Goal: Task Accomplishment & Management: Use online tool/utility

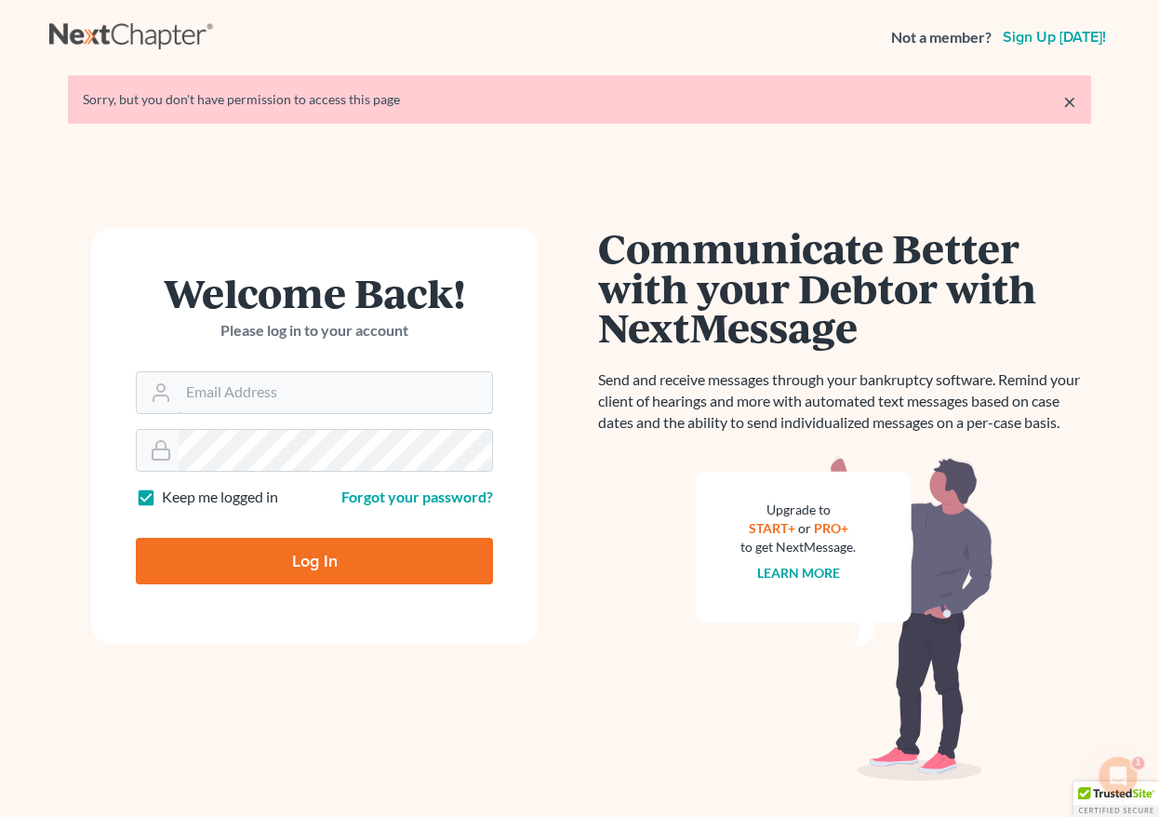
type input "[EMAIL_ADDRESS][DOMAIN_NAME]"
click at [278, 565] on input "Log In" at bounding box center [314, 561] width 357 height 47
type input "Thinking..."
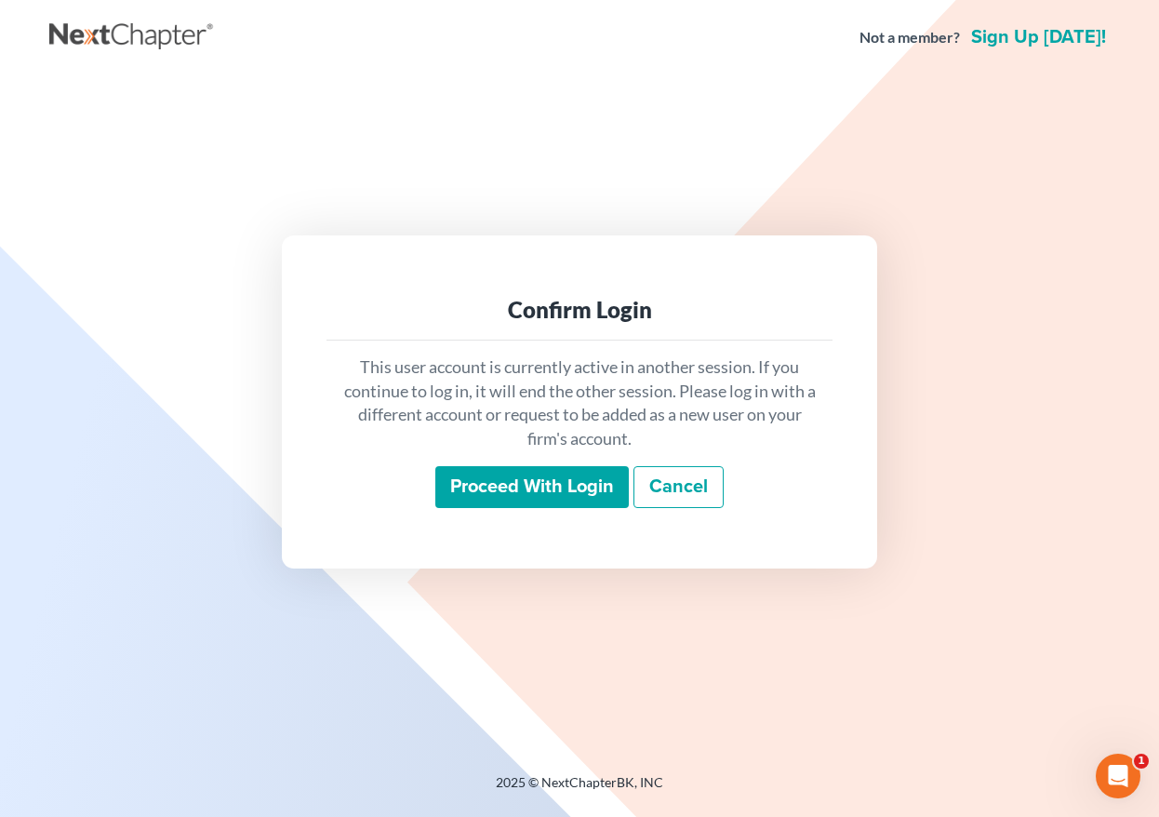
click at [502, 483] on input "Proceed with login" at bounding box center [531, 487] width 193 height 43
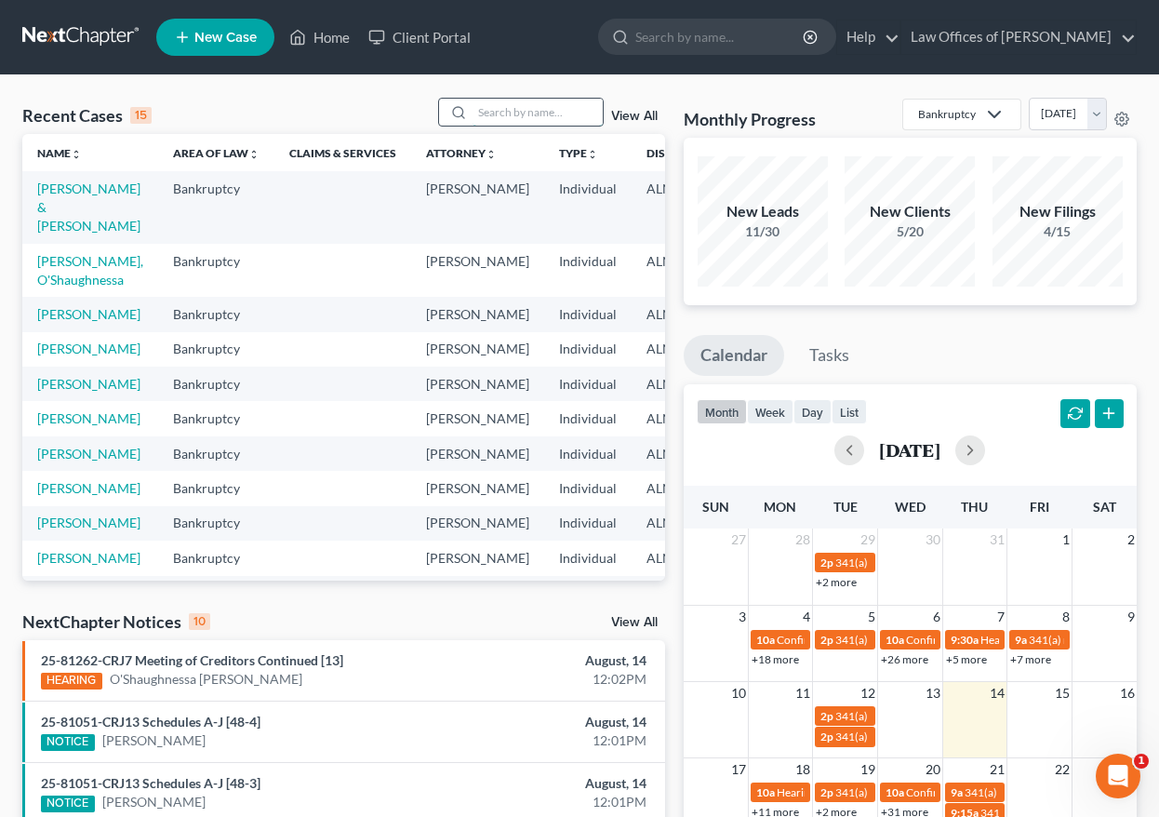
click at [581, 106] on input "search" at bounding box center [538, 112] width 130 height 27
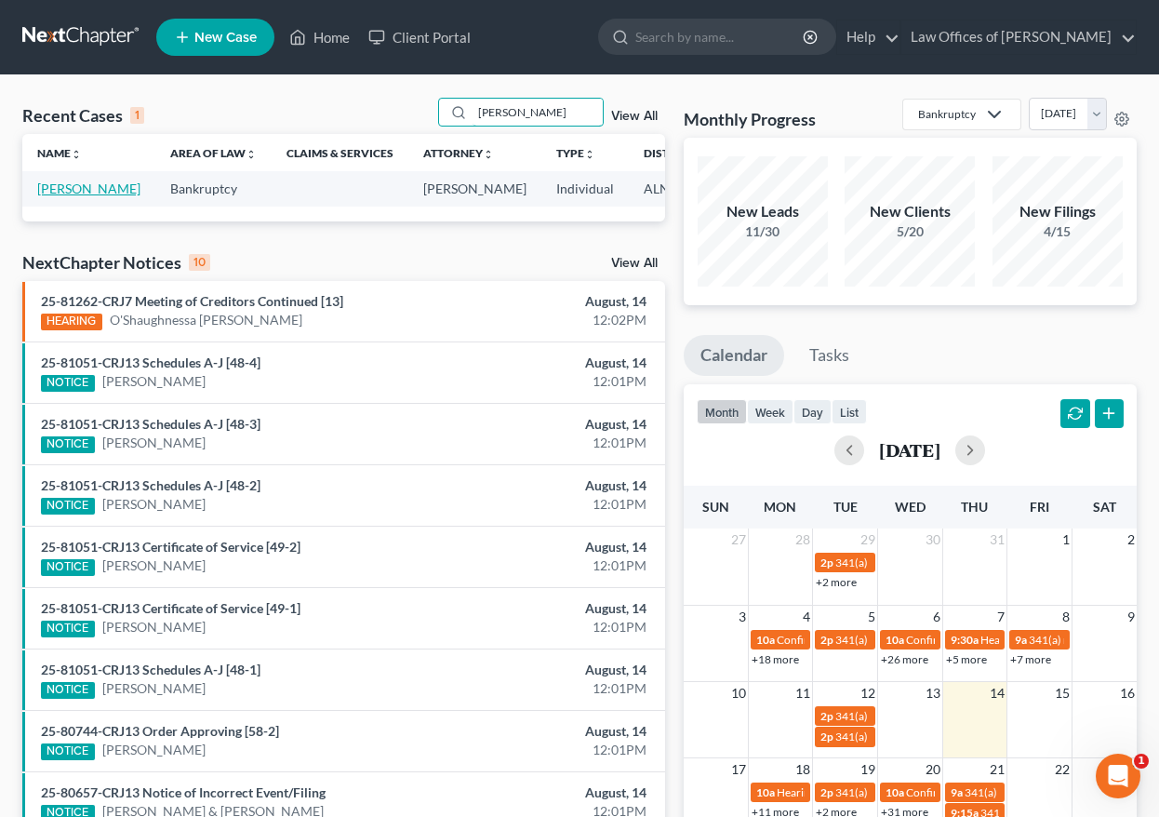
type input "[PERSON_NAME]"
click at [61, 196] on link "[PERSON_NAME]" at bounding box center [88, 188] width 103 height 16
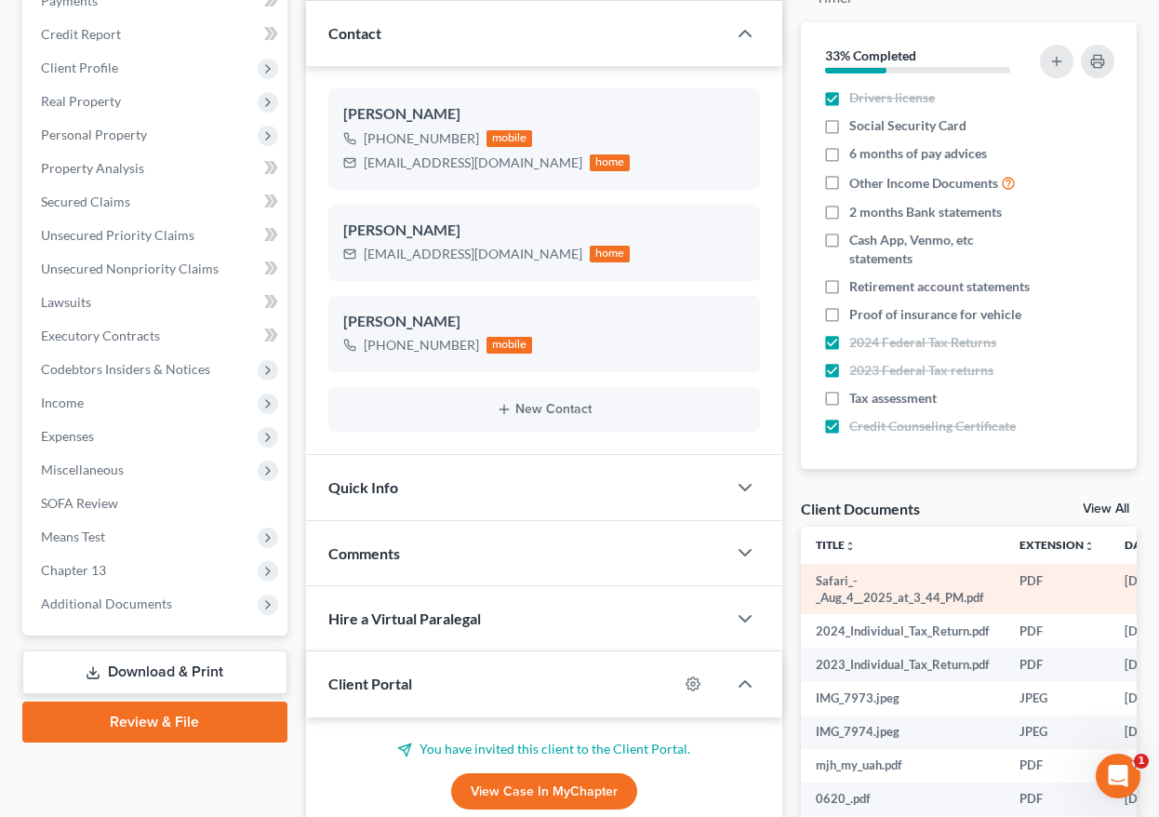
scroll to position [424, 0]
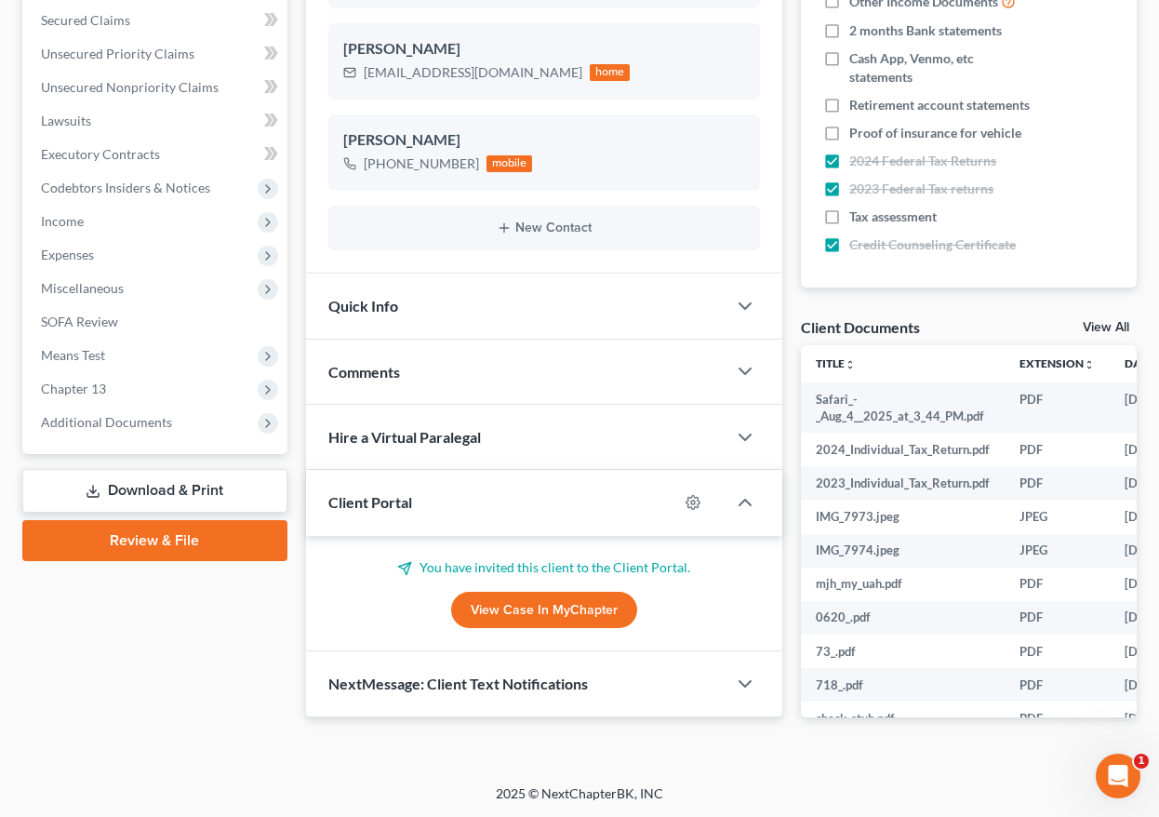
click at [1122, 323] on link "View All" at bounding box center [1106, 327] width 47 height 13
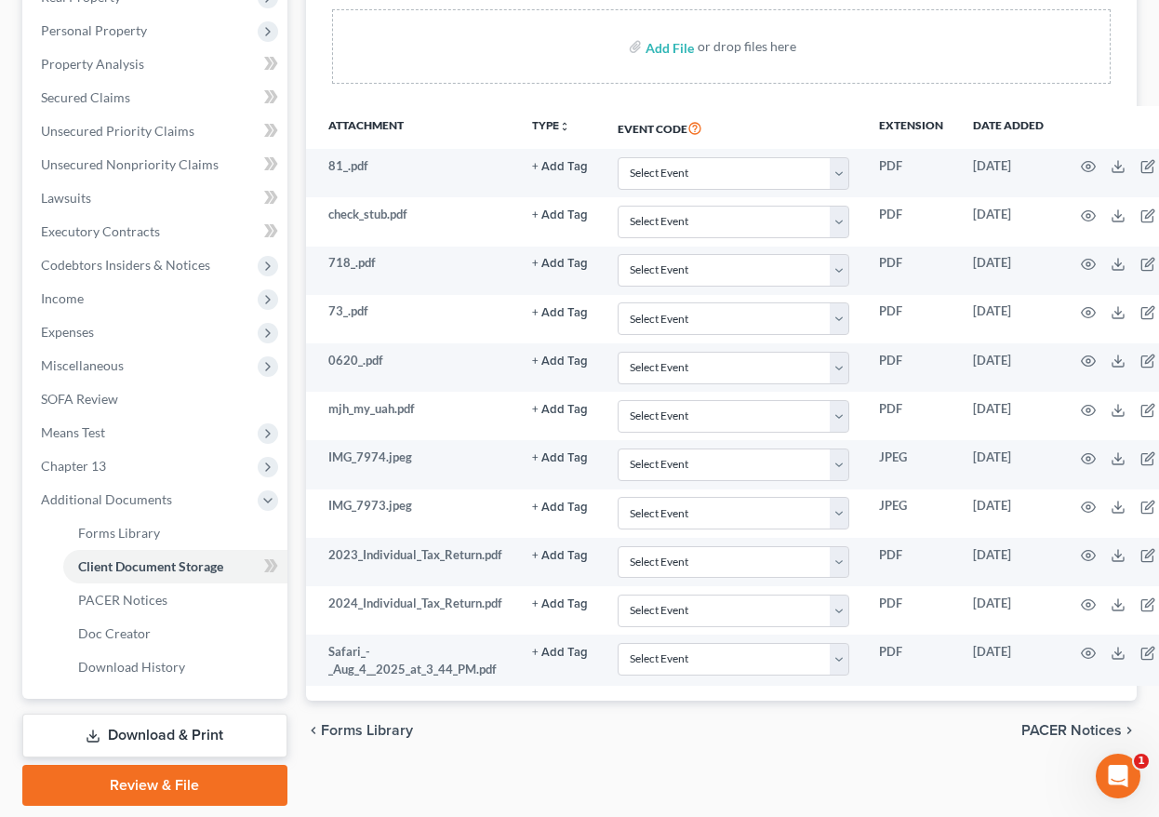
scroll to position [343, 0]
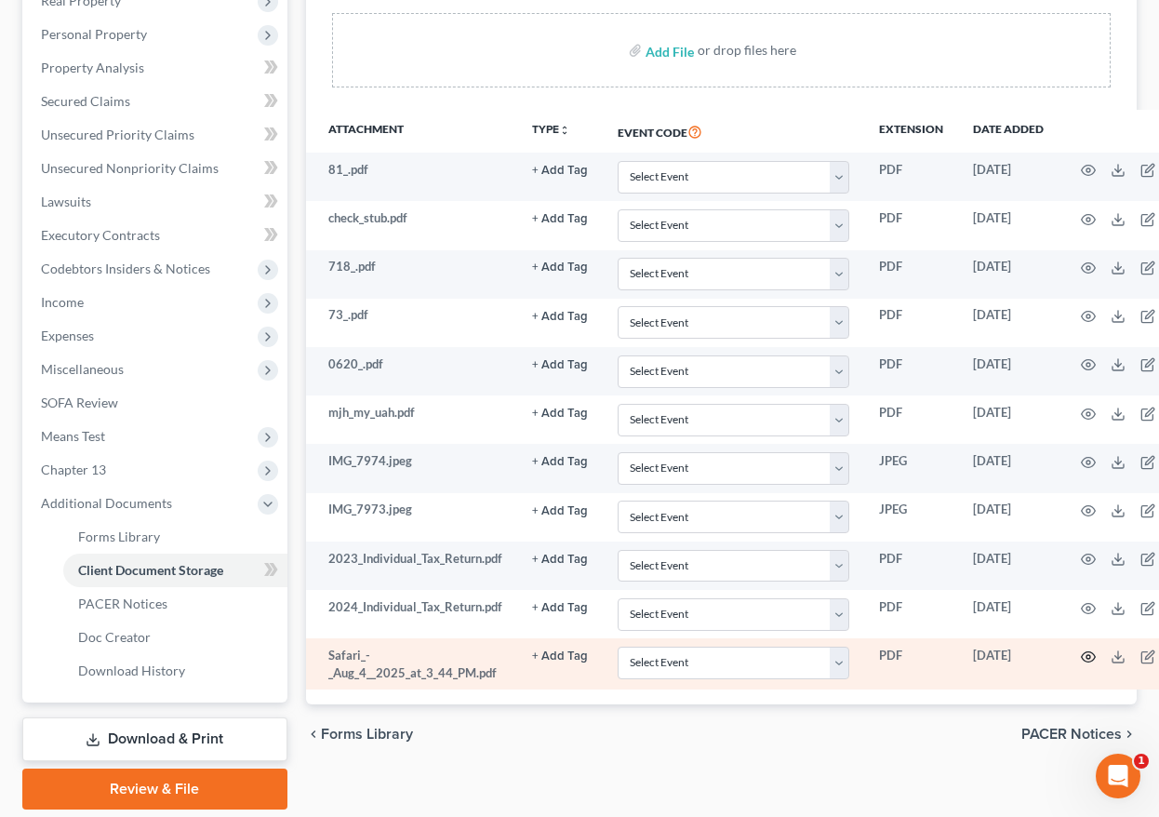
click at [1083, 652] on icon "button" at bounding box center [1088, 656] width 15 height 15
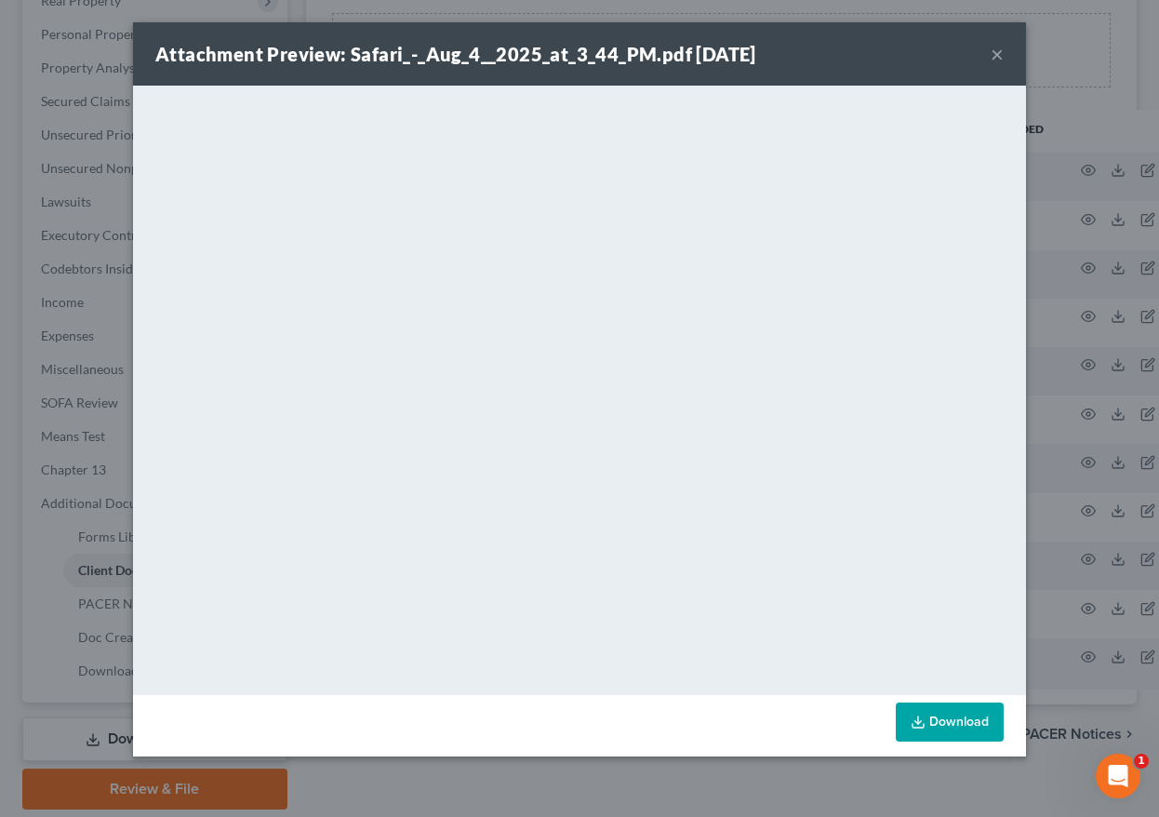
click at [997, 57] on button "×" at bounding box center [997, 54] width 13 height 22
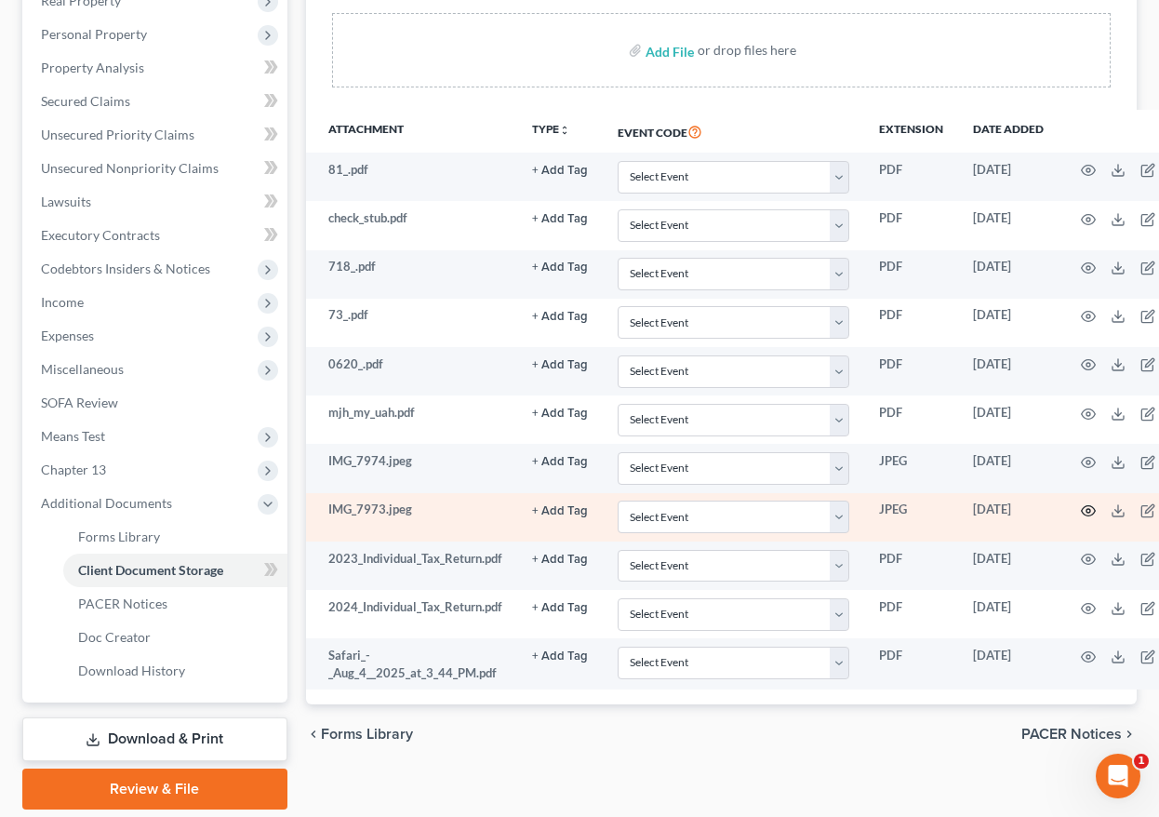
click at [1081, 511] on icon "button" at bounding box center [1088, 510] width 15 height 15
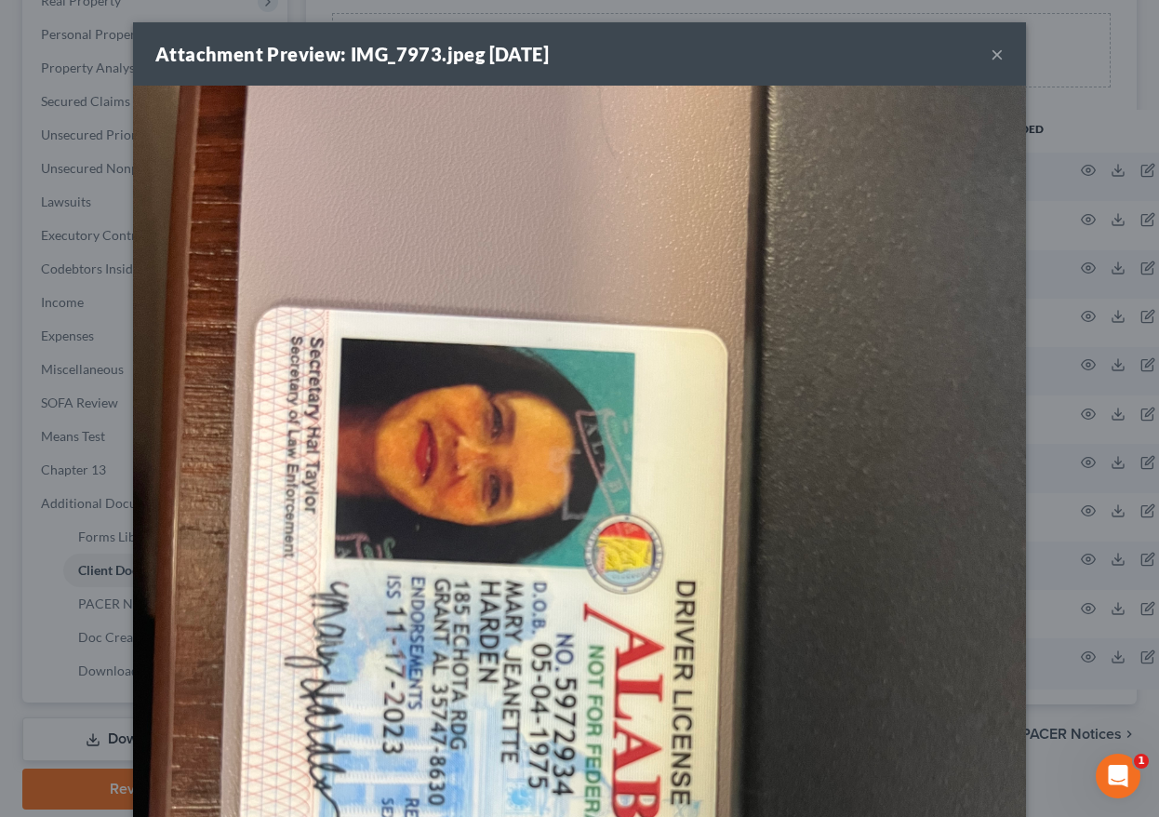
click at [1014, 51] on div "Attachment Preview: IMG_7973.jpeg 08/14/2025 ×" at bounding box center [579, 53] width 893 height 63
click at [1004, 54] on div "Attachment Preview: IMG_7973.jpeg 08/14/2025 ×" at bounding box center [579, 53] width 893 height 63
click at [994, 60] on button "×" at bounding box center [997, 54] width 13 height 22
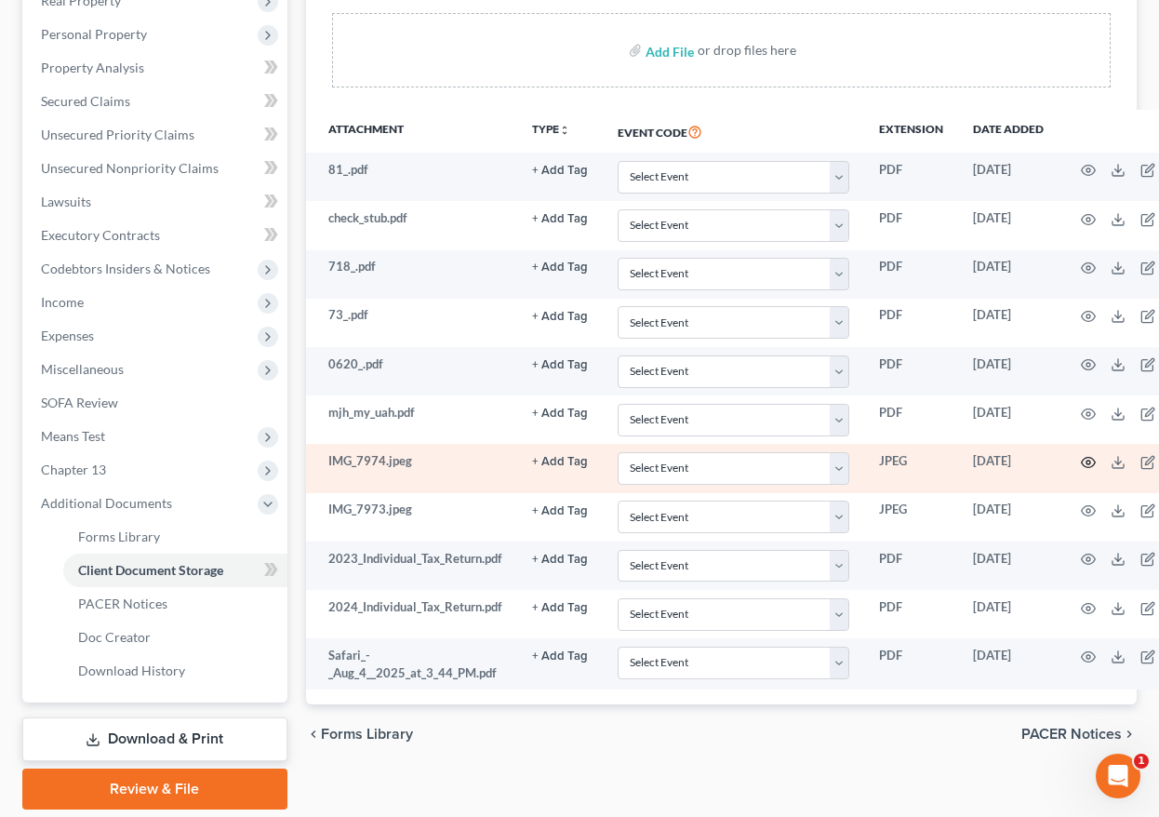
click at [1083, 458] on icon "button" at bounding box center [1088, 462] width 15 height 15
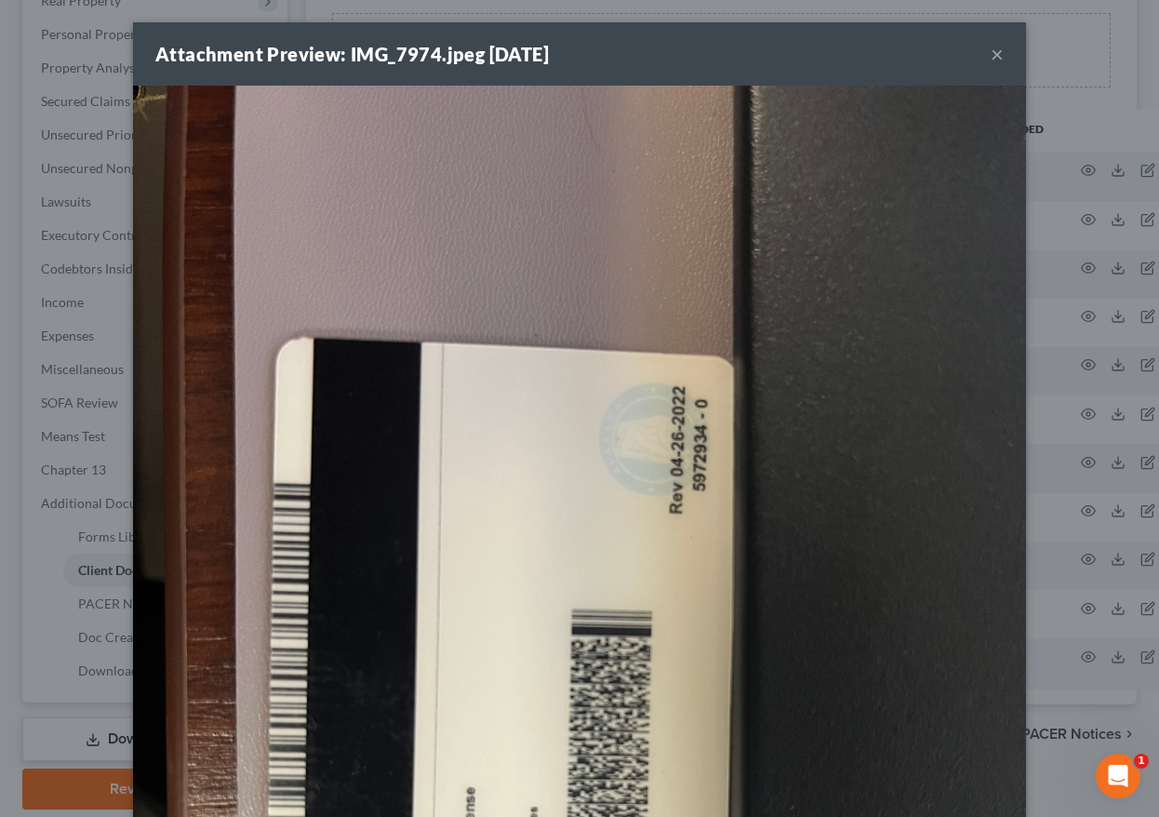
click at [998, 52] on button "×" at bounding box center [997, 54] width 13 height 22
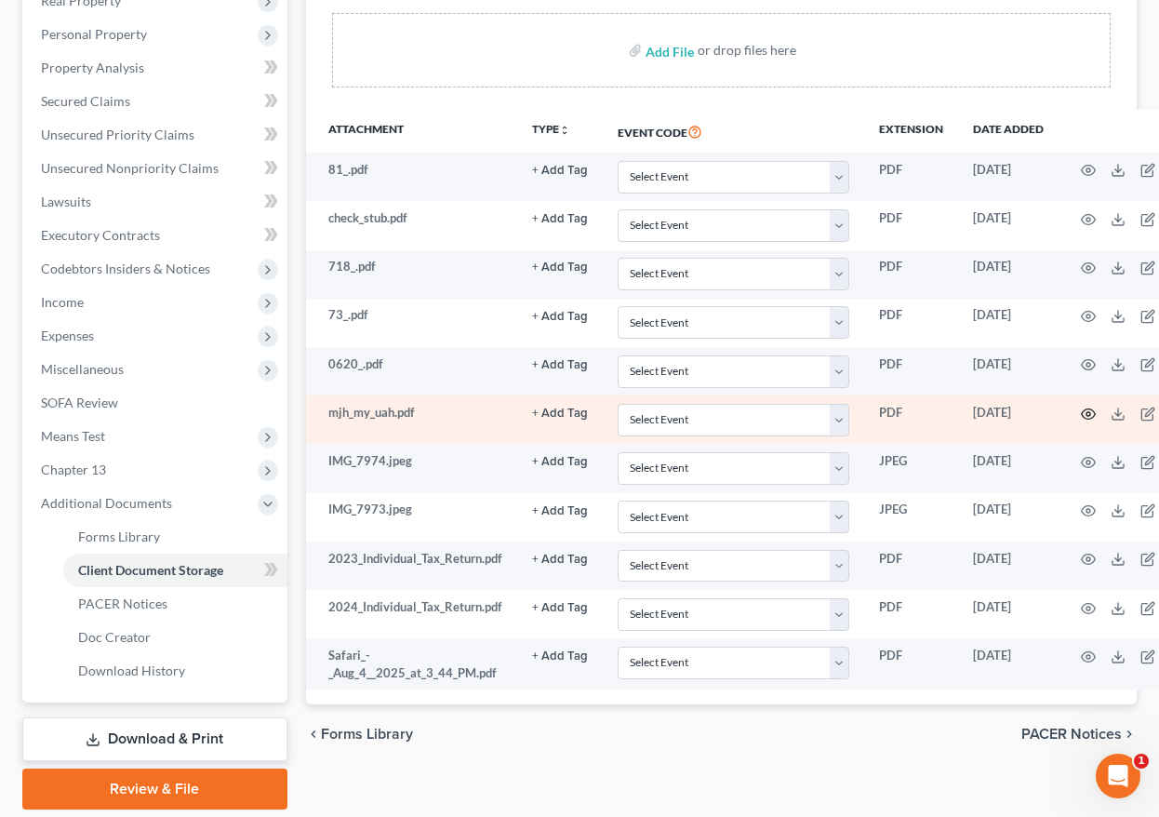
click at [1083, 416] on icon "button" at bounding box center [1088, 414] width 15 height 15
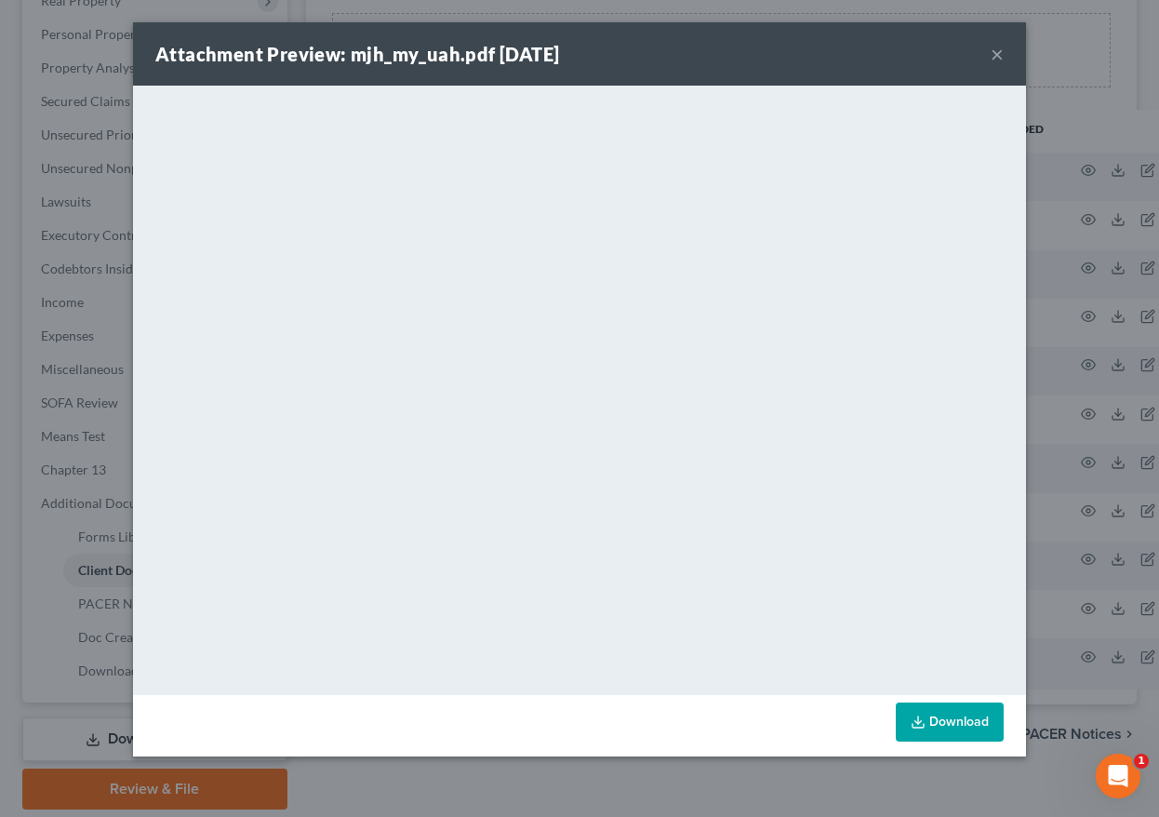
click at [996, 55] on button "×" at bounding box center [997, 54] width 13 height 22
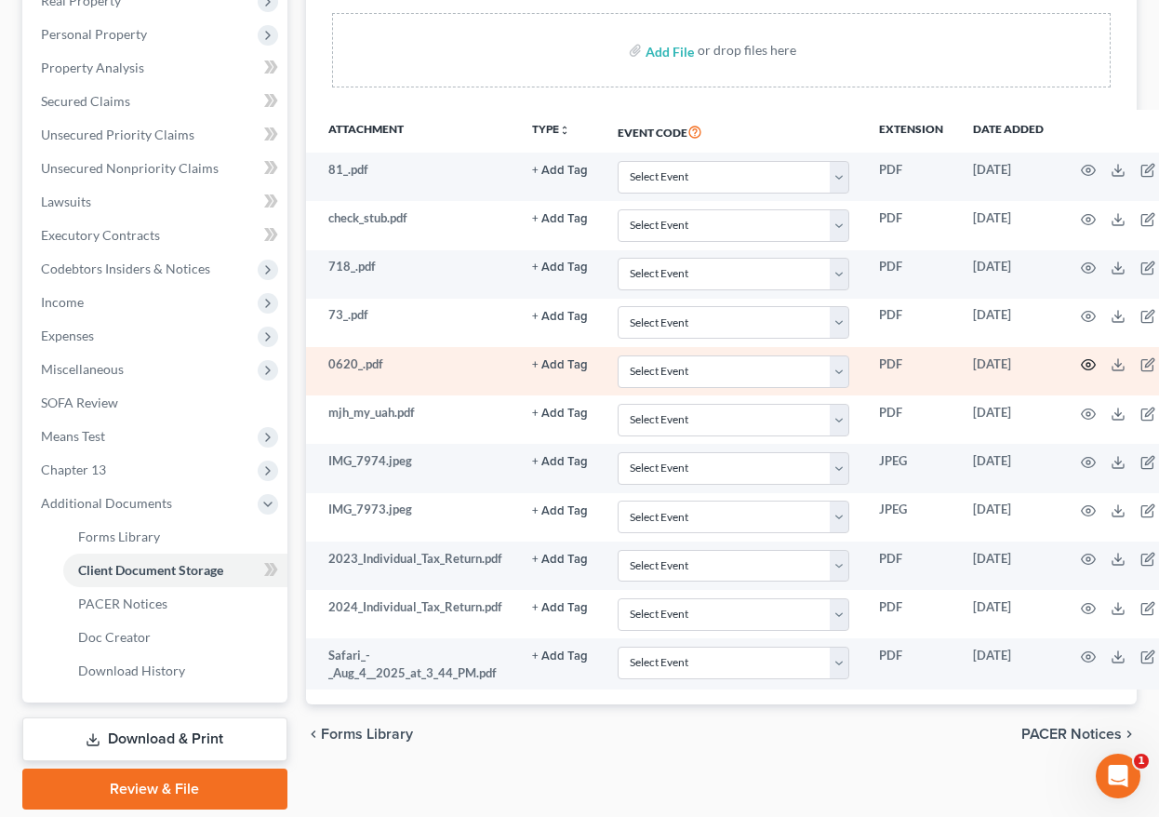
click at [1088, 368] on icon "button" at bounding box center [1088, 365] width 14 height 10
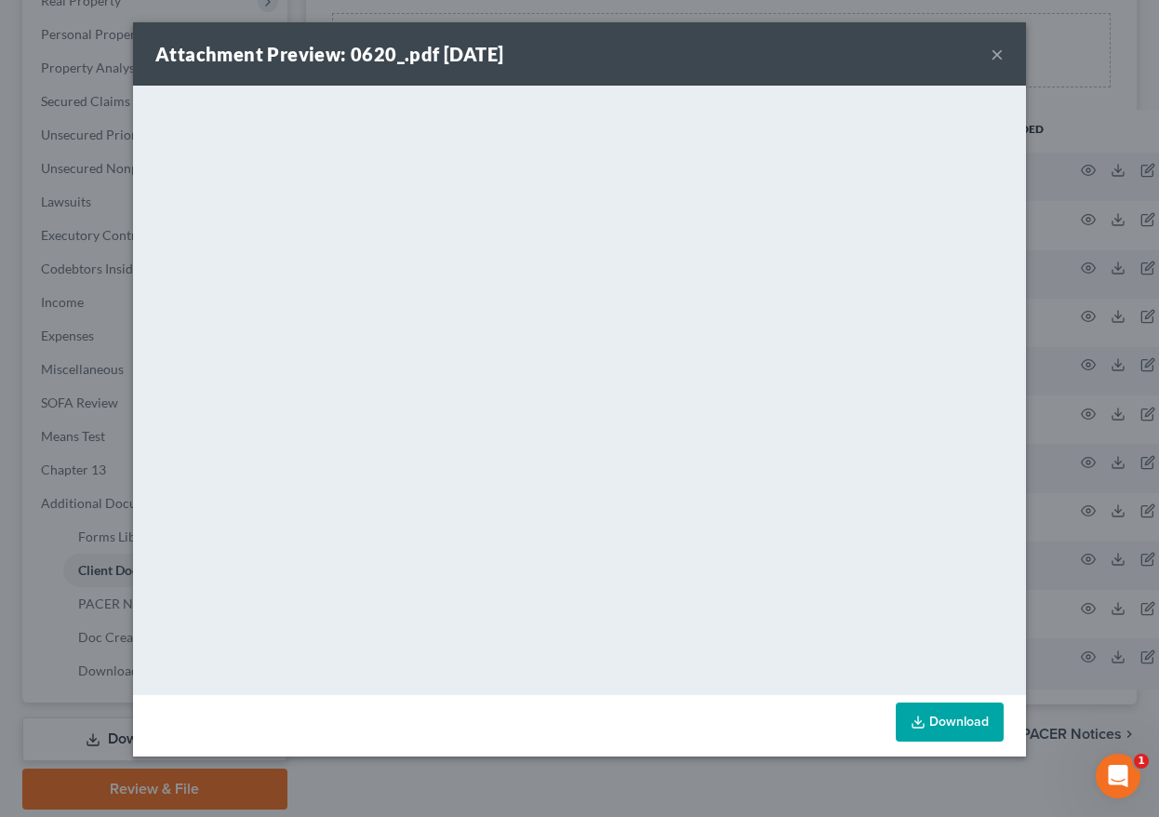
click at [997, 55] on button "×" at bounding box center [997, 54] width 13 height 22
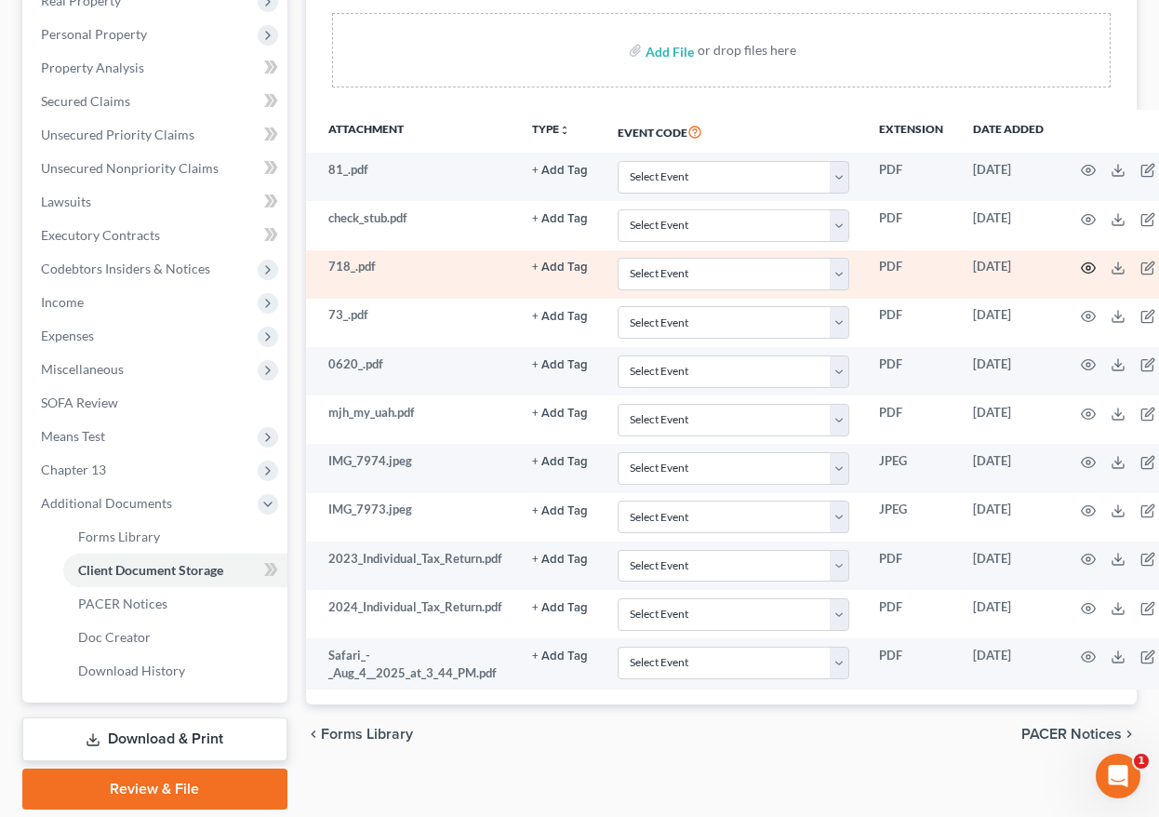
click at [1090, 264] on icon "button" at bounding box center [1088, 267] width 15 height 15
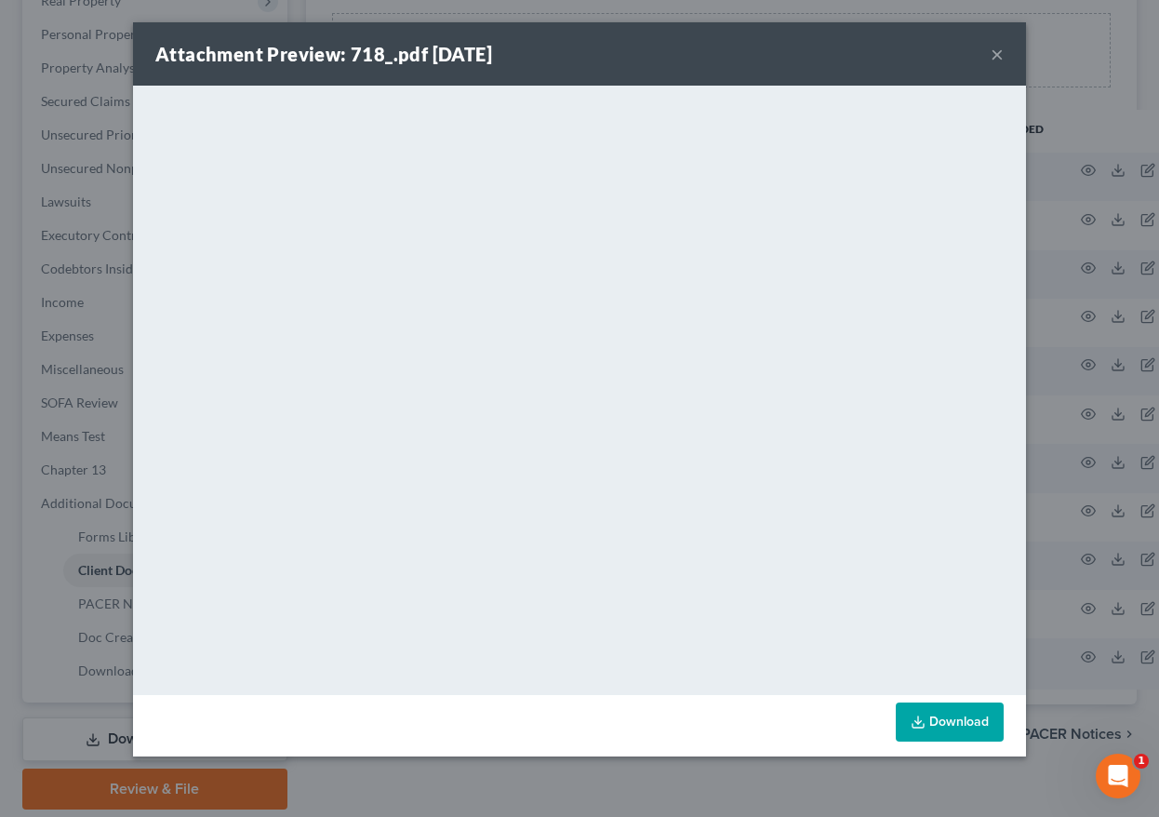
click at [1001, 48] on button "×" at bounding box center [997, 54] width 13 height 22
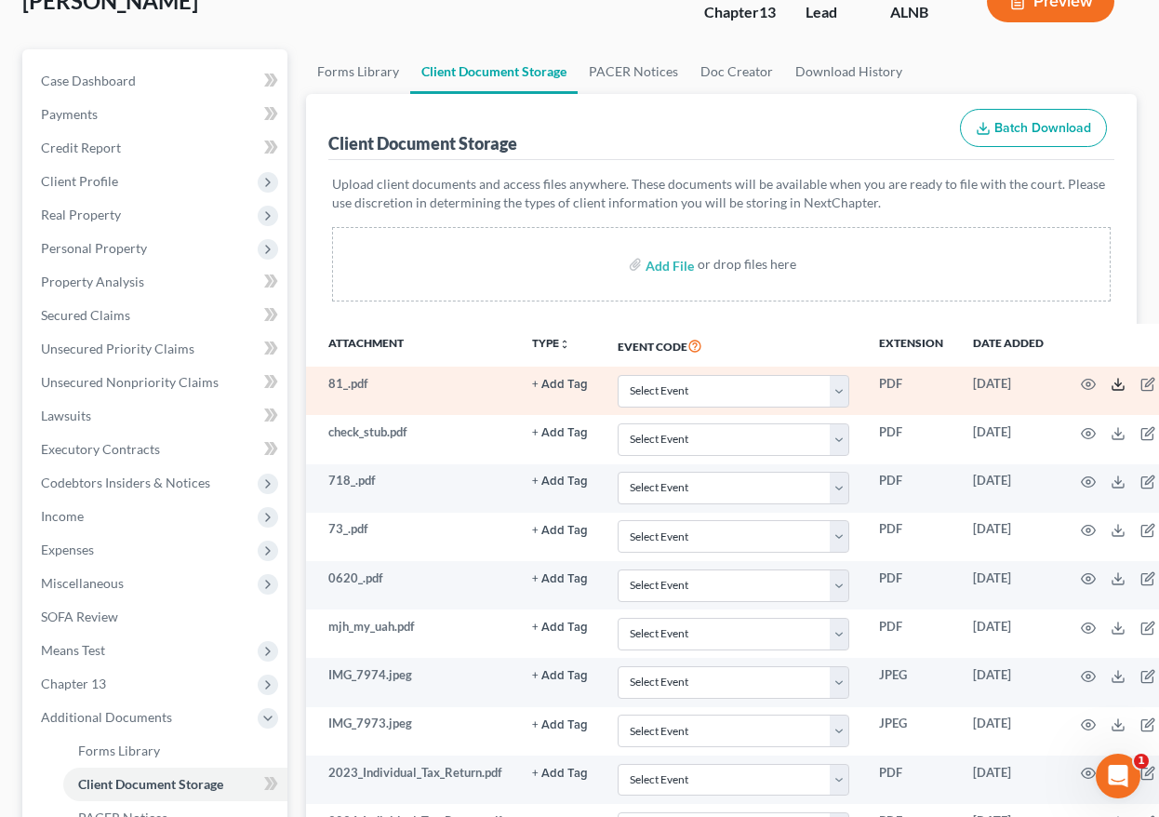
scroll to position [131, 0]
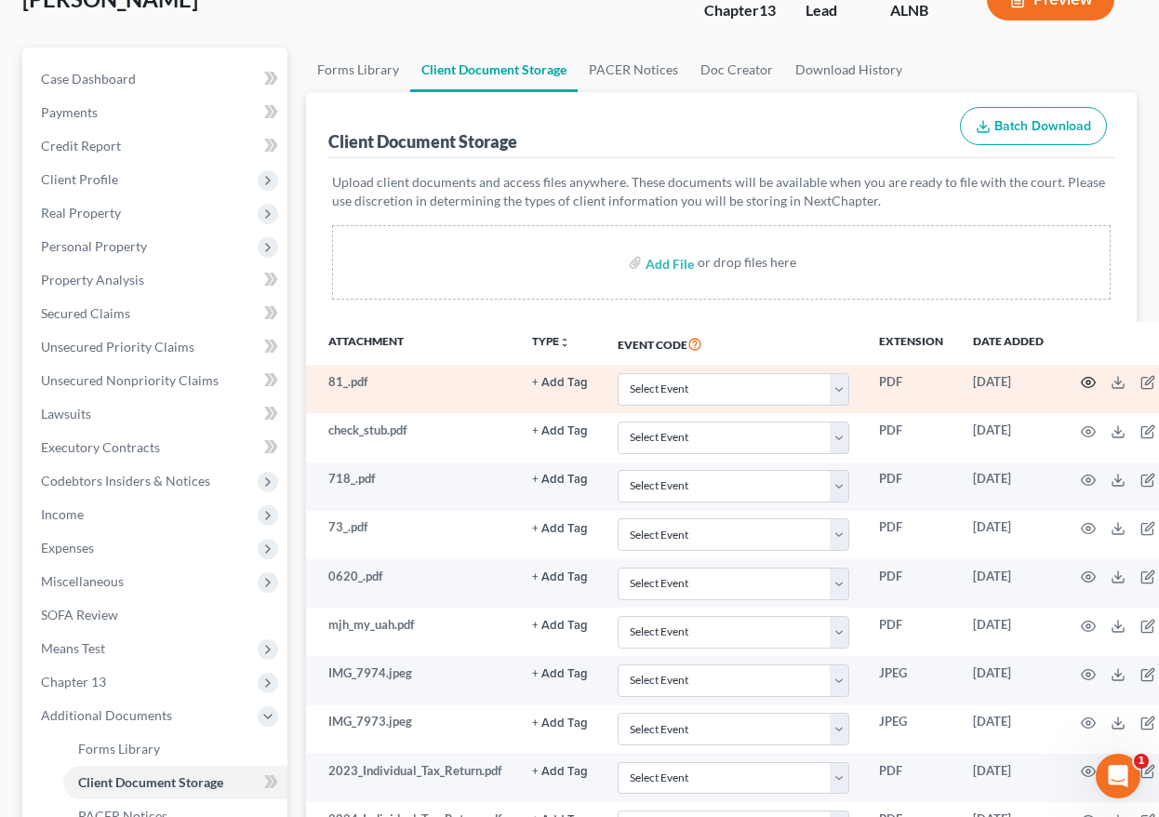
click at [1084, 381] on icon "button" at bounding box center [1088, 382] width 15 height 15
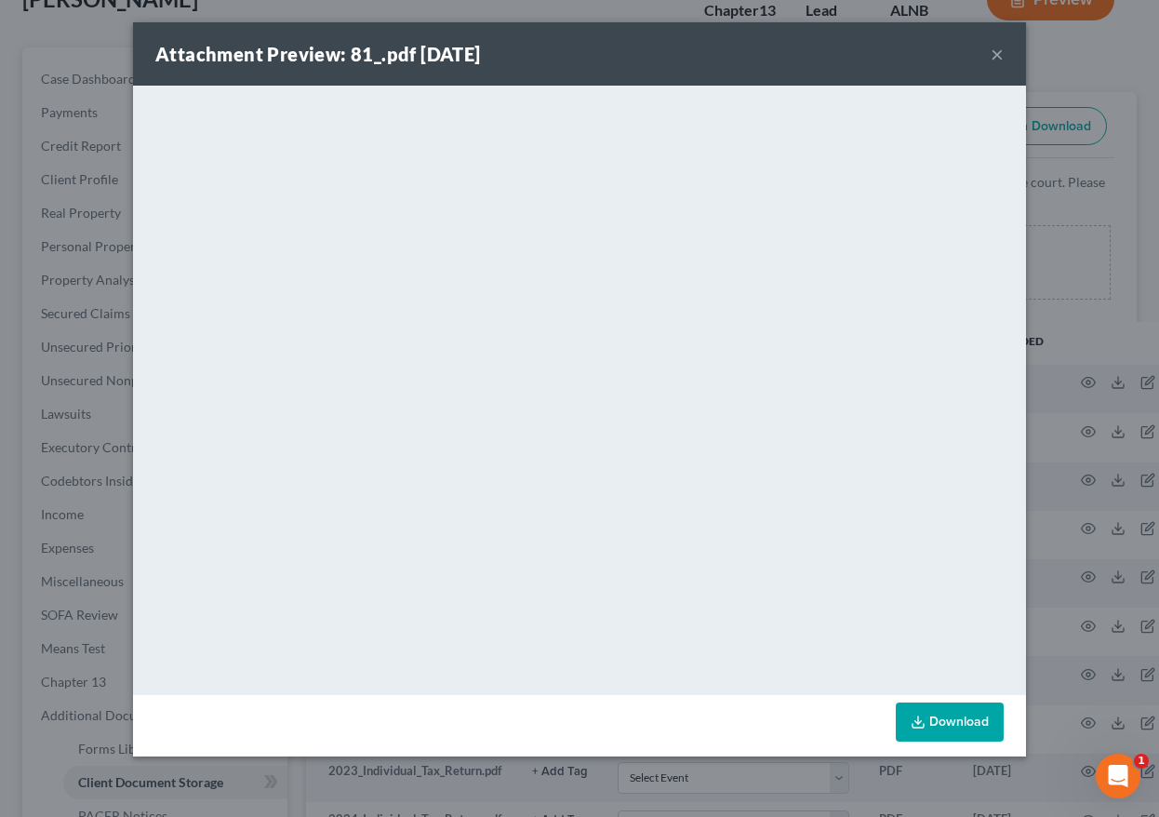
click at [997, 49] on button "×" at bounding box center [997, 54] width 13 height 22
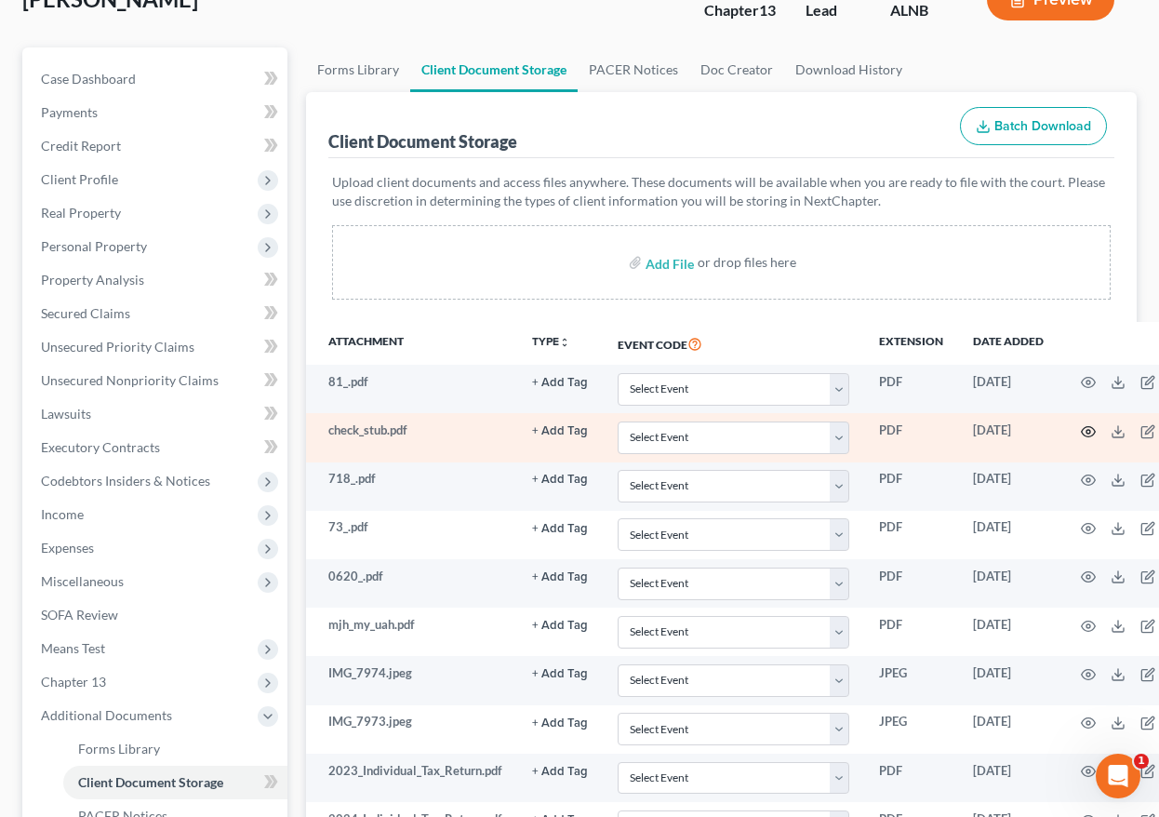
click at [1089, 427] on icon "button" at bounding box center [1088, 431] width 14 height 10
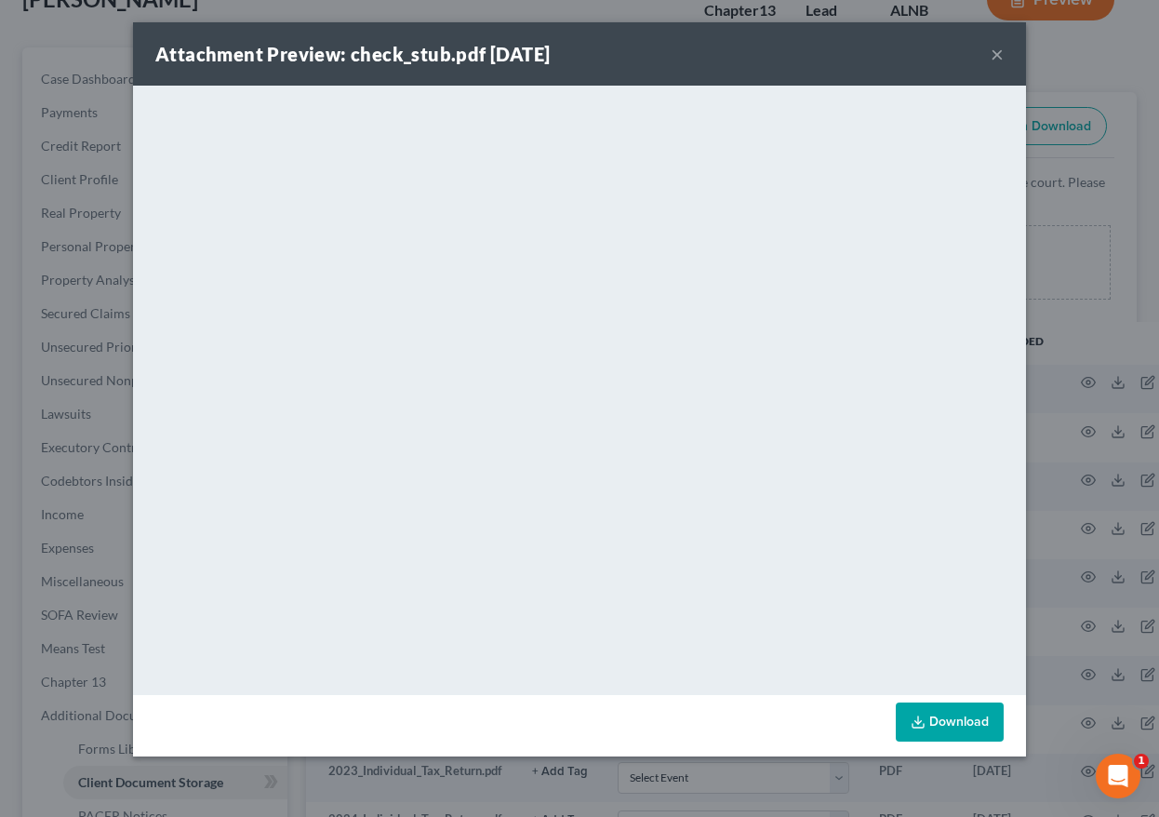
click at [998, 60] on button "×" at bounding box center [997, 54] width 13 height 22
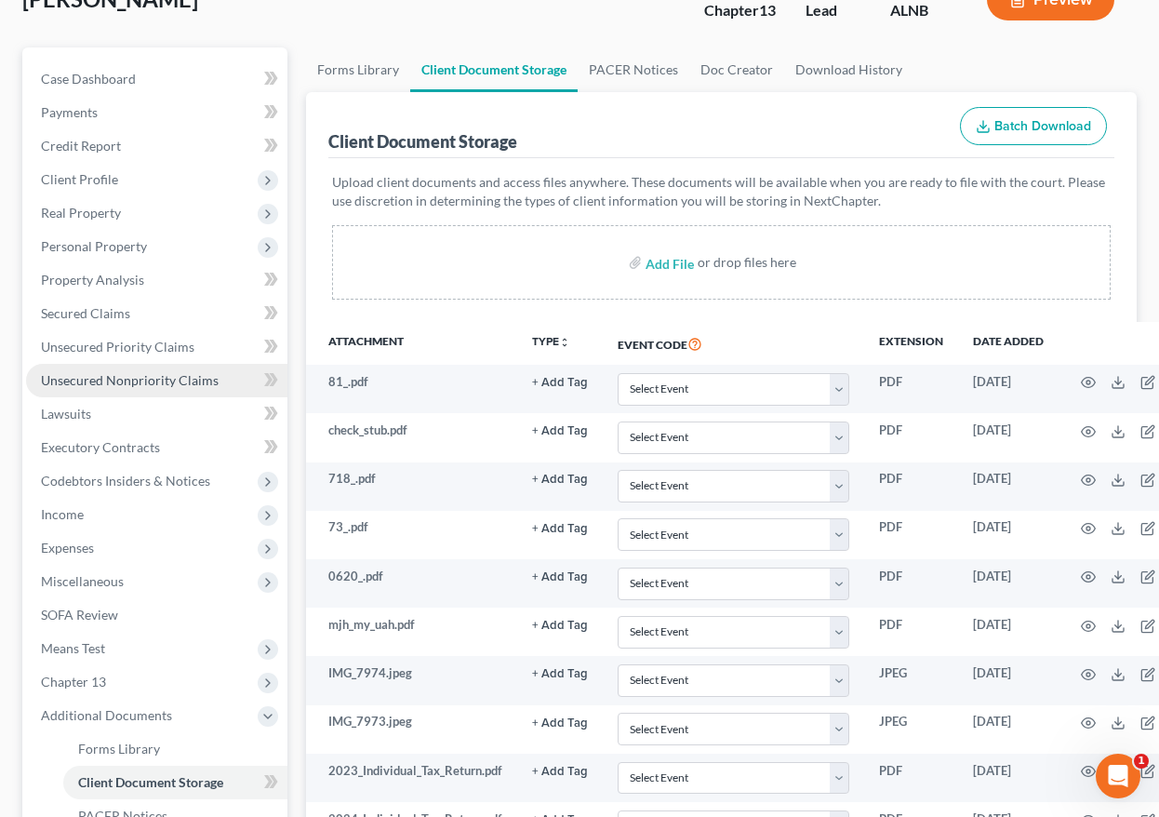
click at [78, 391] on link "Unsecured Nonpriority Claims" at bounding box center [156, 380] width 261 height 33
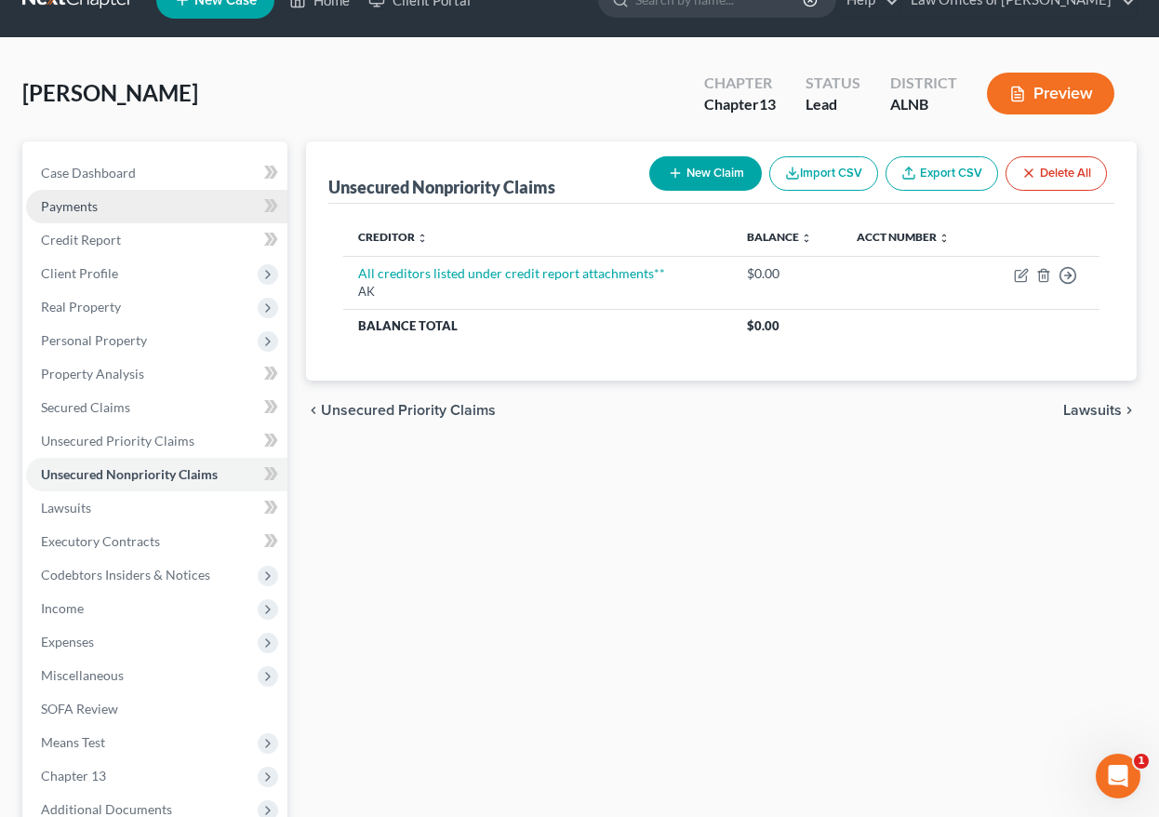
scroll to position [42, 0]
